Goal: Information Seeking & Learning: Learn about a topic

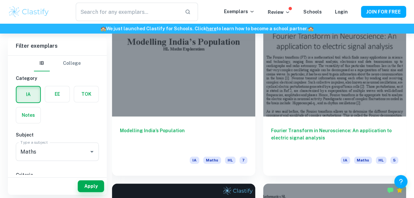
scroll to position [171, 0]
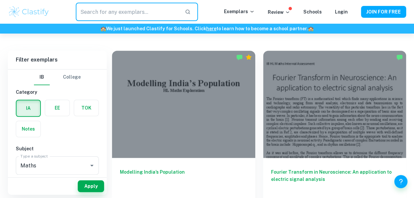
click at [123, 9] on input "text" at bounding box center [127, 12] width 103 height 18
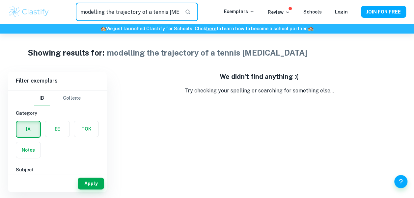
click at [177, 12] on input "modelling the trajectory of a tennis [MEDICAL_DATA]" at bounding box center [127, 12] width 103 height 18
type input "modelling the trajectory of a tennis ball"
drag, startPoint x: 177, startPoint y: 12, endPoint x: 71, endPoint y: 23, distance: 106.0
click at [71, 23] on div "modelling the trajectory of a tennis ball ​ Exemplars Review Schools Login JOIN…" at bounding box center [207, 12] width 414 height 24
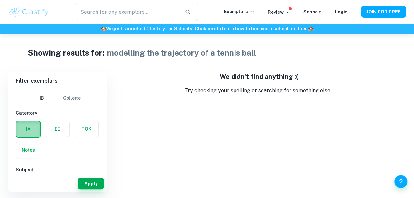
click at [30, 130] on label "button" at bounding box center [28, 130] width 24 height 16
click at [0, 0] on input "radio" at bounding box center [0, 0] width 0 height 0
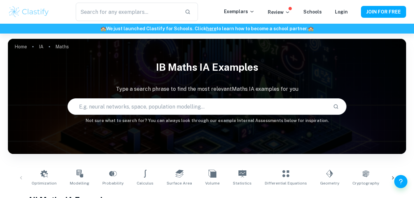
scroll to position [26, 0]
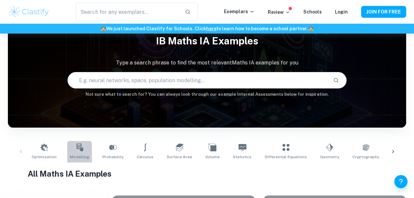
click at [80, 149] on icon at bounding box center [79, 148] width 7 height 8
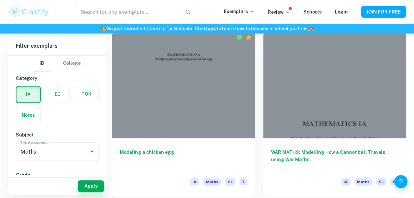
scroll to position [198, 0]
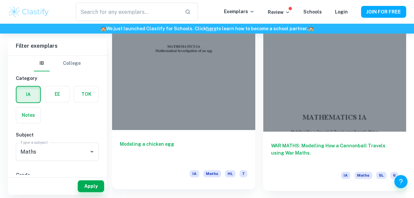
click at [159, 145] on h6 "Modeling a chicken egg" at bounding box center [183, 152] width 127 height 22
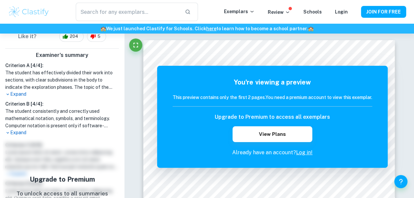
scroll to position [138, 0]
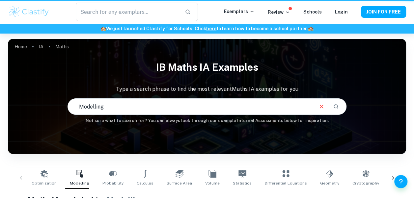
scroll to position [123, 0]
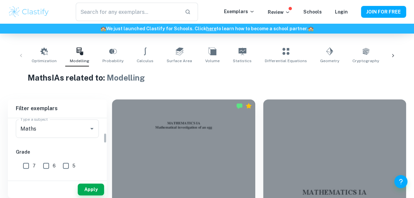
drag, startPoint x: 105, startPoint y: 124, endPoint x: 106, endPoint y: 138, distance: 14.5
click at [106, 138] on div "IB College Category IA EE TOK Notes Subject Type a subject Maths Type a subject…" at bounding box center [57, 148] width 99 height 60
click at [91, 130] on icon "Open" at bounding box center [92, 130] width 8 height 8
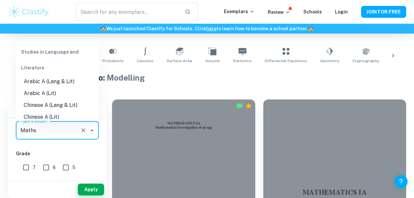
scroll to position [852, 0]
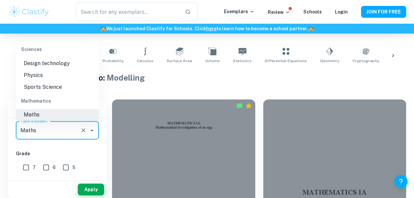
click at [70, 116] on li "Maths" at bounding box center [57, 115] width 83 height 12
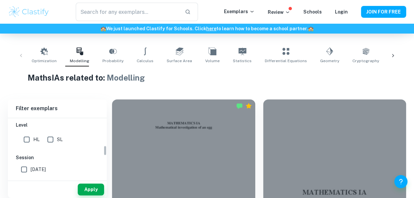
scroll to position [162, 0]
drag, startPoint x: 106, startPoint y: 137, endPoint x: 105, endPoint y: 150, distance: 13.5
click at [105, 150] on div "IB College Category IA EE TOK Notes Subject Type a subject Maths Type a subject…" at bounding box center [57, 148] width 99 height 60
click at [49, 139] on input "SL" at bounding box center [50, 137] width 13 height 13
checkbox input "true"
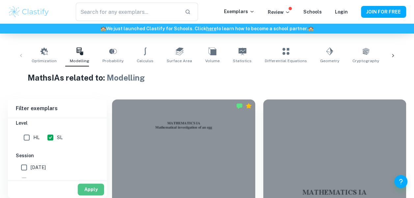
click at [93, 190] on button "Apply" at bounding box center [91, 190] width 26 height 12
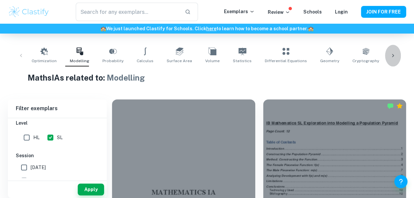
click at [396, 53] on div at bounding box center [393, 56] width 16 height 22
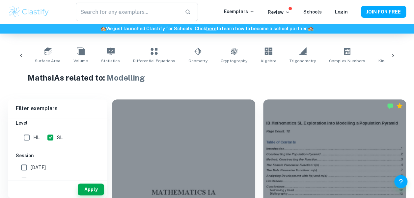
scroll to position [0, 195]
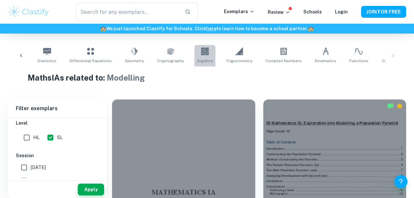
click at [199, 47] on link "Algebra" at bounding box center [204, 56] width 21 height 22
type input "Algebra"
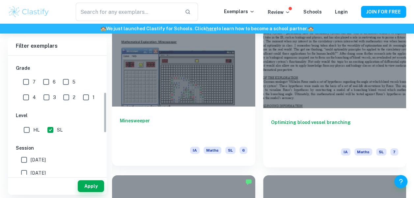
scroll to position [106, 0]
drag, startPoint x: 104, startPoint y: 117, endPoint x: 114, endPoint y: 98, distance: 21.4
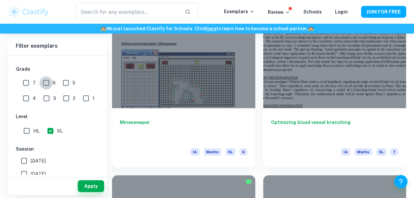
click at [45, 82] on input "6" at bounding box center [46, 82] width 13 height 13
checkbox input "true"
click at [30, 81] on input "7" at bounding box center [25, 82] width 13 height 13
checkbox input "true"
click at [91, 189] on button "Apply" at bounding box center [91, 186] width 26 height 12
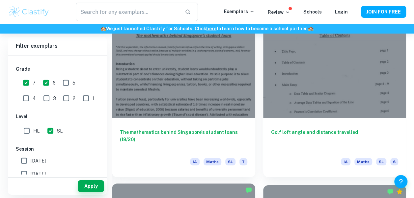
scroll to position [896, 0]
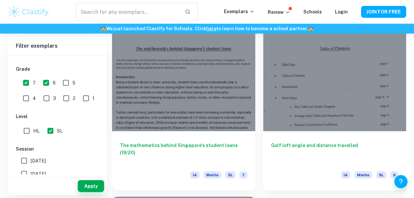
click at [240, 148] on h6 "The mathematics behind Singapore's student loans (19/20)" at bounding box center [183, 153] width 127 height 22
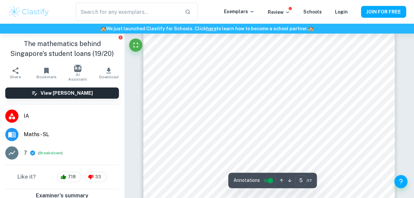
scroll to position [1568, 0]
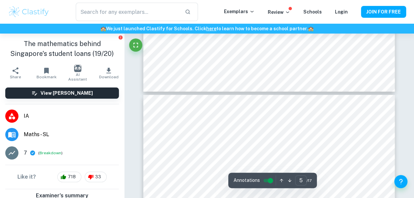
type input "6"
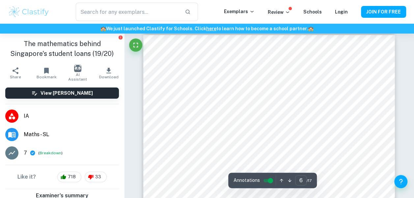
scroll to position [1884, 0]
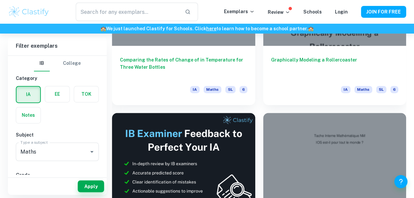
scroll to position [1598, 0]
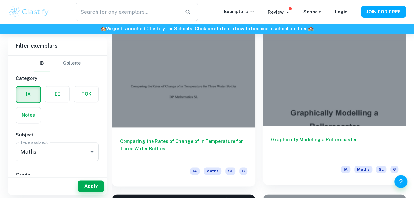
click at [311, 150] on h6 "Graphically Modeling a Rollercoaster" at bounding box center [334, 147] width 127 height 22
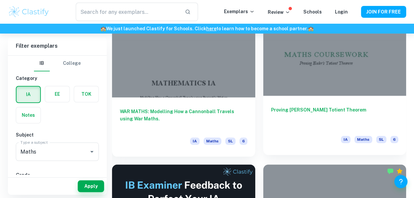
scroll to position [215, 0]
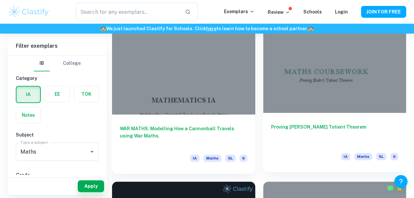
click at [343, 121] on div "Proving Euler’s Totient Theorem IA Maths SL 6" at bounding box center [334, 142] width 143 height 59
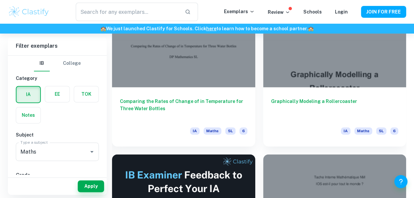
scroll to position [1637, 0]
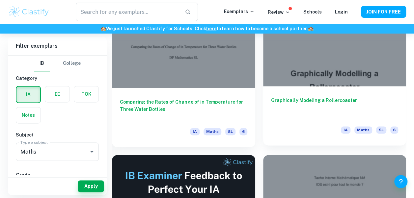
click at [304, 81] on div at bounding box center [334, 32] width 143 height 107
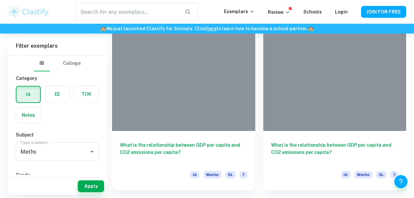
scroll to position [2467, 0]
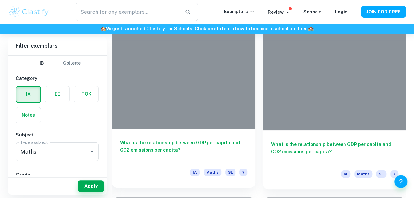
click at [196, 133] on div "What is the relationship between GDP per capita and CO2 emissions per capita? I…" at bounding box center [183, 158] width 143 height 59
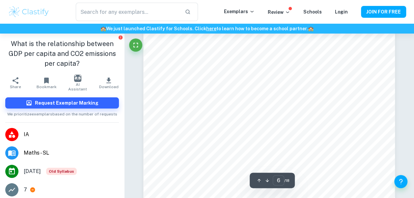
scroll to position [2029, 0]
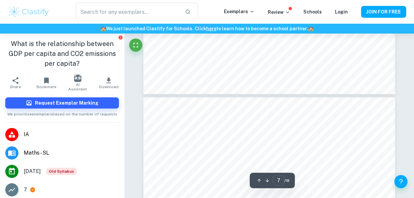
type input "8"
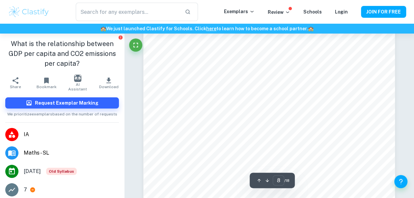
scroll to position [2648, 0]
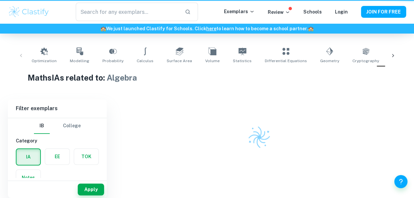
scroll to position [123, 0]
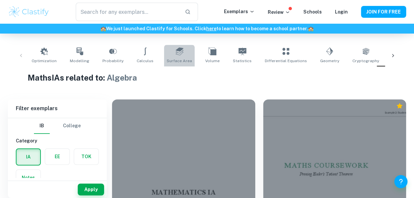
click at [178, 58] on link "Surface Area" at bounding box center [179, 56] width 31 height 22
type input "Surface Area"
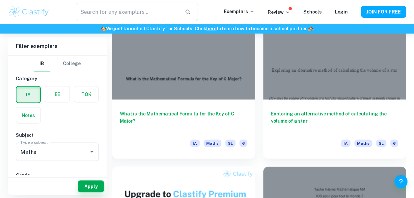
scroll to position [566, 0]
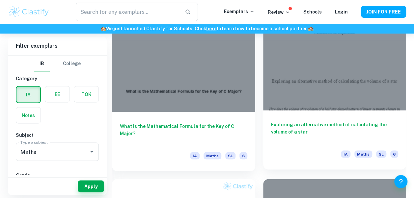
click at [291, 125] on h6 "Exploring an alternative method of calculating the volume of a star" at bounding box center [334, 132] width 127 height 22
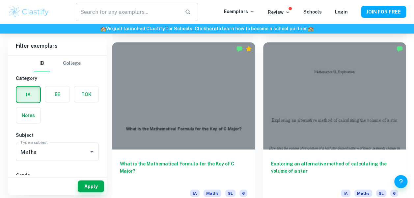
scroll to position [531, 0]
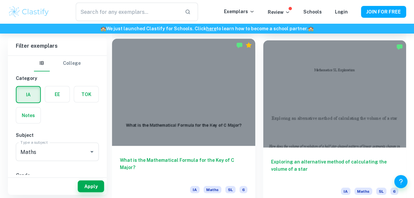
click at [173, 164] on h6 "What is the Mathematical Formula for the Key of C Major?" at bounding box center [183, 167] width 127 height 22
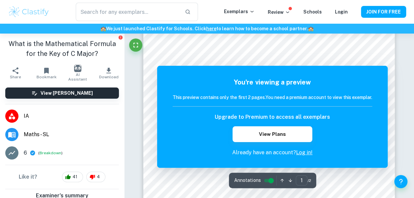
scroll to position [26, 0]
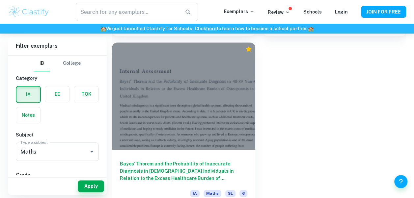
scroll to position [2794, 0]
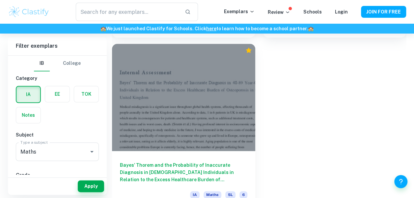
click at [233, 156] on div "Bayes’ Thorem and the Probability of Inaccurate Diagnosis in 40-89 Year-Old Ind…" at bounding box center [183, 180] width 143 height 59
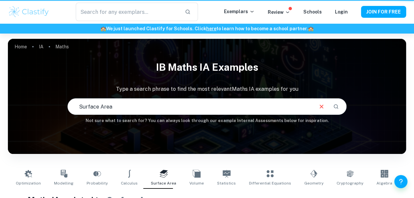
scroll to position [123, 0]
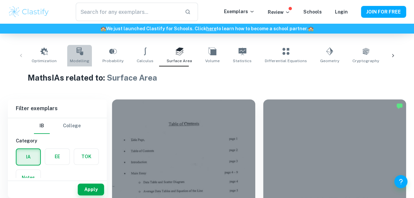
click at [80, 51] on icon at bounding box center [80, 51] width 8 height 8
type input "Modelling"
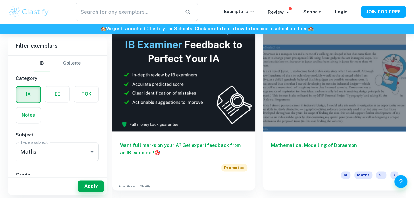
scroll to position [369, 0]
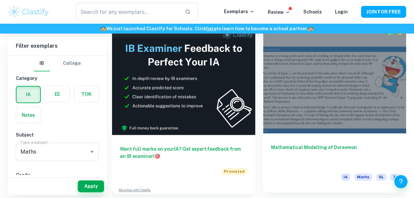
click at [339, 102] on div at bounding box center [334, 79] width 143 height 107
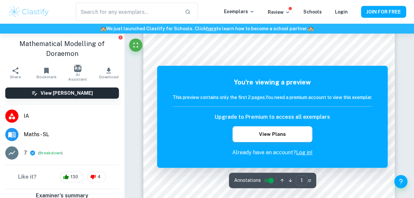
scroll to position [158, 0]
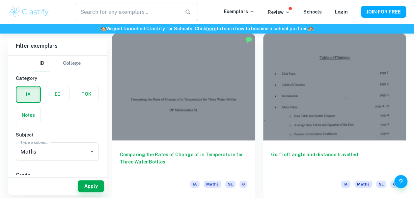
scroll to position [1221, 0]
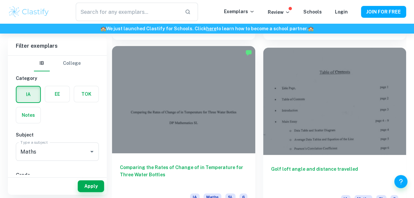
click at [219, 158] on div "Comparing the Rates of Change of in Temperature for Three Water Bottles IA Math…" at bounding box center [183, 182] width 143 height 59
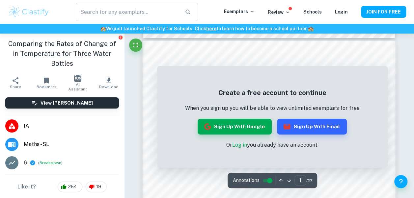
scroll to position [329, 0]
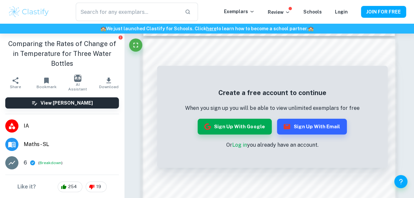
click at [338, 7] on div "​ Exemplars Review Schools Login JOIN FOR FREE" at bounding box center [207, 12] width 414 height 18
click at [339, 10] on link "Login" at bounding box center [341, 11] width 13 height 5
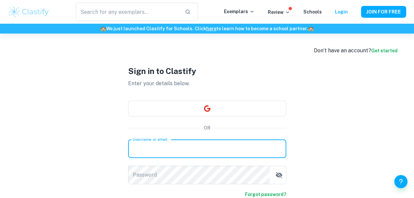
click at [239, 147] on input "Username or email" at bounding box center [207, 149] width 158 height 18
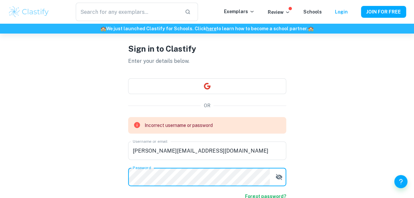
scroll to position [28, 0]
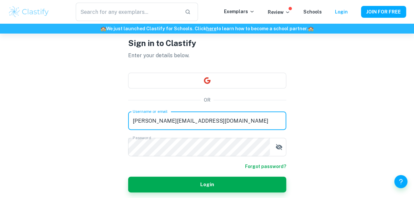
drag, startPoint x: 207, startPoint y: 145, endPoint x: 125, endPoint y: 140, distance: 82.5
click at [125, 140] on div "Sign in to Clastify Enter your details below. OR Username or email daren-rroji@…" at bounding box center [207, 115] width 198 height 219
type input "rrojidaren@gmail.com"
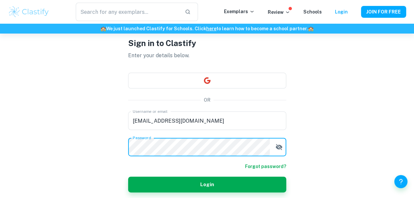
click at [128, 177] on button "Login" at bounding box center [207, 185] width 158 height 16
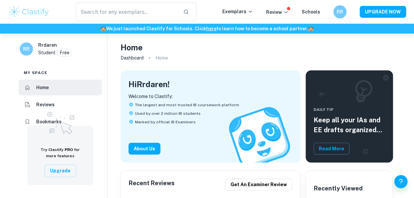
click at [236, 7] on div "​ Exemplars Review Schools RR UPGRADE NOW" at bounding box center [207, 12] width 414 height 18
click at [236, 8] on p "Exemplars" at bounding box center [237, 11] width 31 height 7
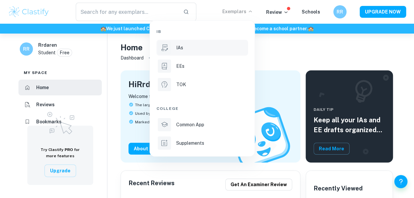
click at [182, 50] on p "IAs" at bounding box center [179, 47] width 7 height 7
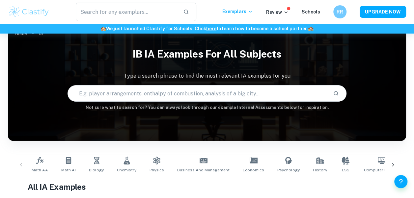
scroll to position [66, 0]
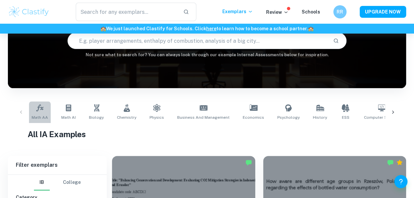
click at [40, 111] on icon at bounding box center [40, 108] width 8 height 8
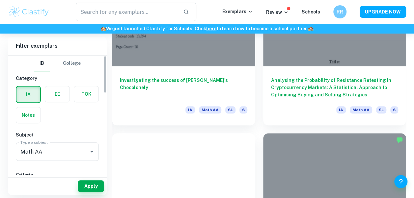
scroll to position [263, 0]
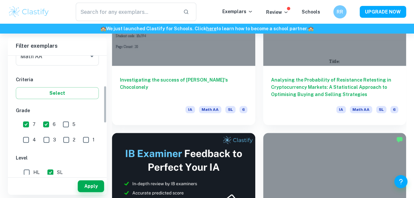
drag, startPoint x: 106, startPoint y: 71, endPoint x: 106, endPoint y: 102, distance: 30.6
click at [106, 102] on div "IB College Category IA EE TOK Notes Subject Type a subject Math AA Type a subje…" at bounding box center [57, 115] width 99 height 119
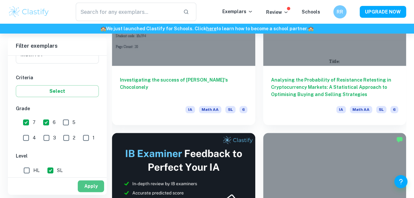
click at [91, 184] on button "Apply" at bounding box center [91, 186] width 26 height 12
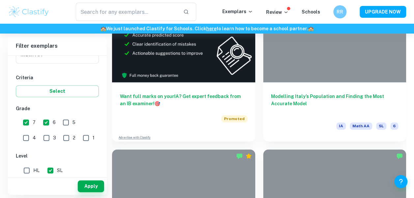
scroll to position [435, 0]
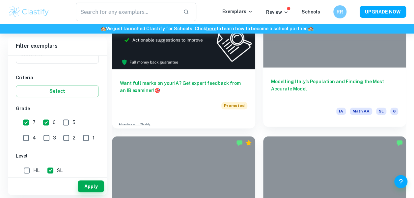
click at [306, 85] on h6 "Modelling Italy’s Population and Finding the Most Accurate Model" at bounding box center [334, 89] width 127 height 22
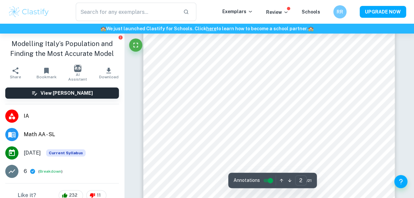
scroll to position [448, 0]
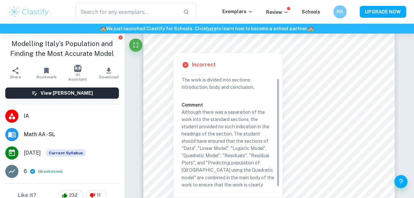
drag, startPoint x: 278, startPoint y: 149, endPoint x: 278, endPoint y: 154, distance: 5.6
click at [278, 154] on div "Criterion A The work is divided into sections: introduction, body, and conclusi…" at bounding box center [230, 131] width 98 height 115
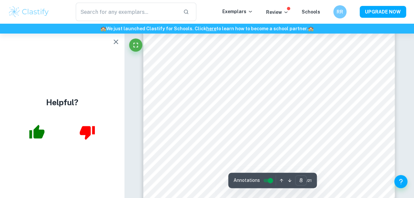
scroll to position [2793, 0]
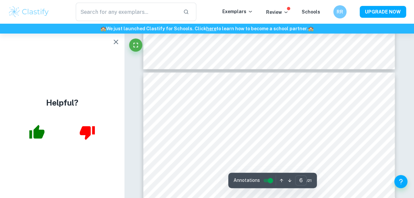
type input "5"
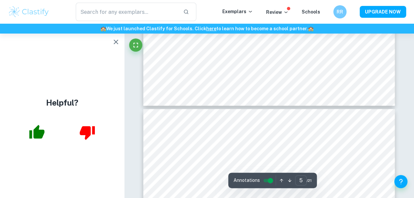
scroll to position [1805, 0]
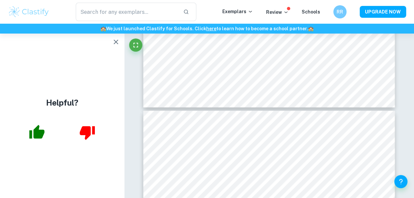
click at [105, 169] on div "Helpful?" at bounding box center [62, 116] width 124 height 165
